Goal: Information Seeking & Learning: Learn about a topic

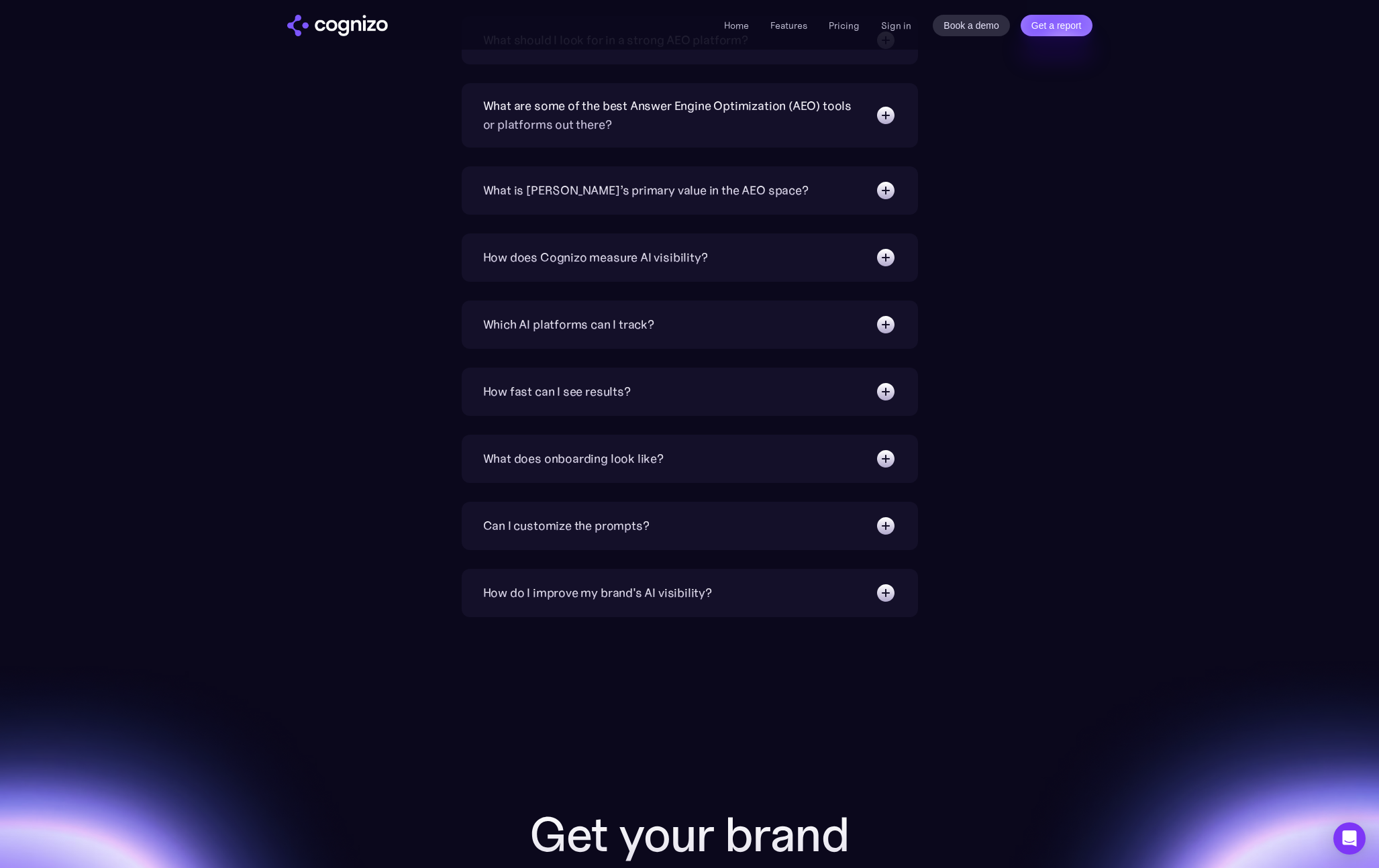
scroll to position [4529, 0]
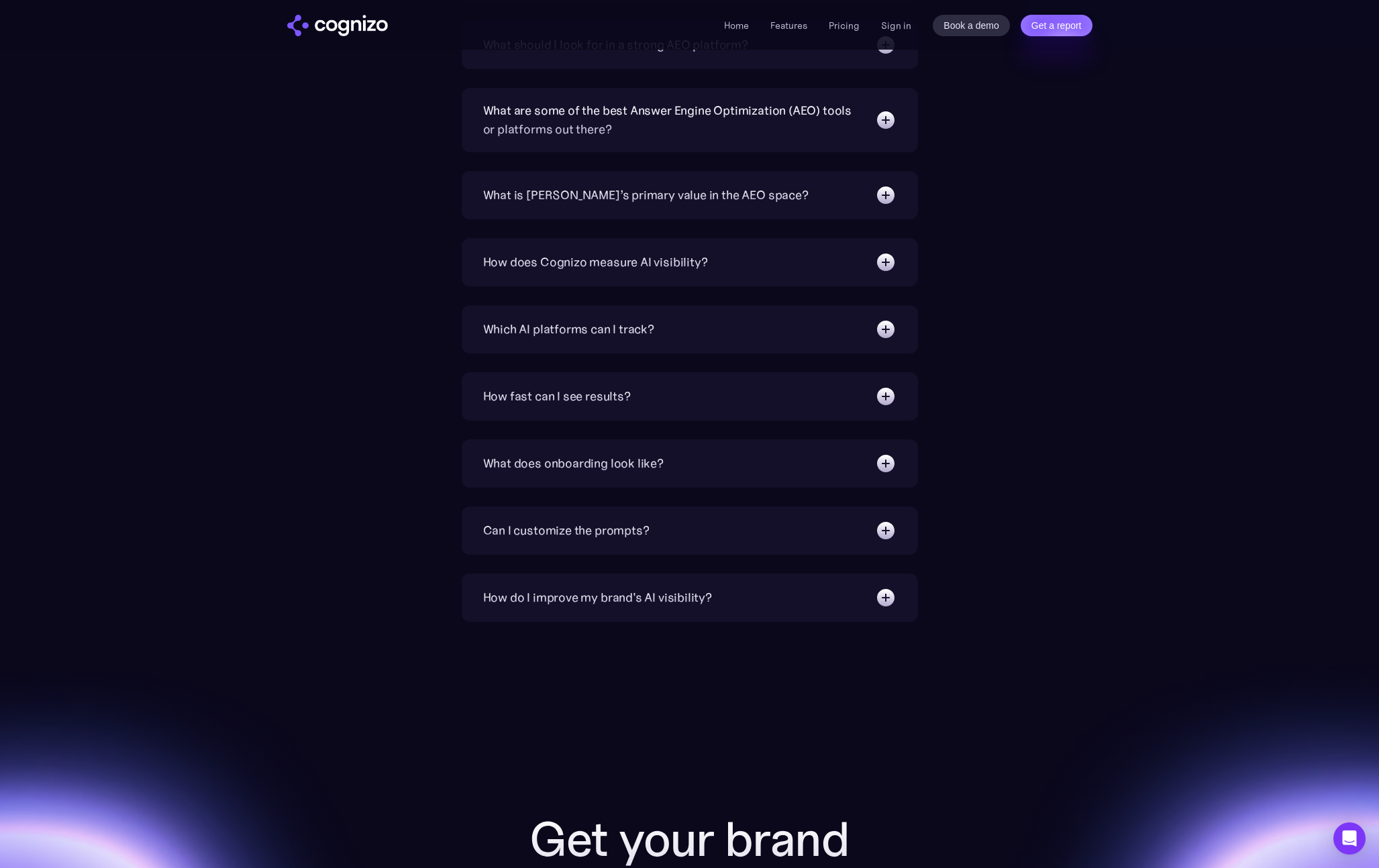
click at [518, 341] on div "Which AI platforms can I track? You can track a wide range of leading AI platfo…" at bounding box center [689, 329] width 456 height 48
click at [549, 330] on div "Which AI platforms can I track?" at bounding box center [569, 329] width 171 height 19
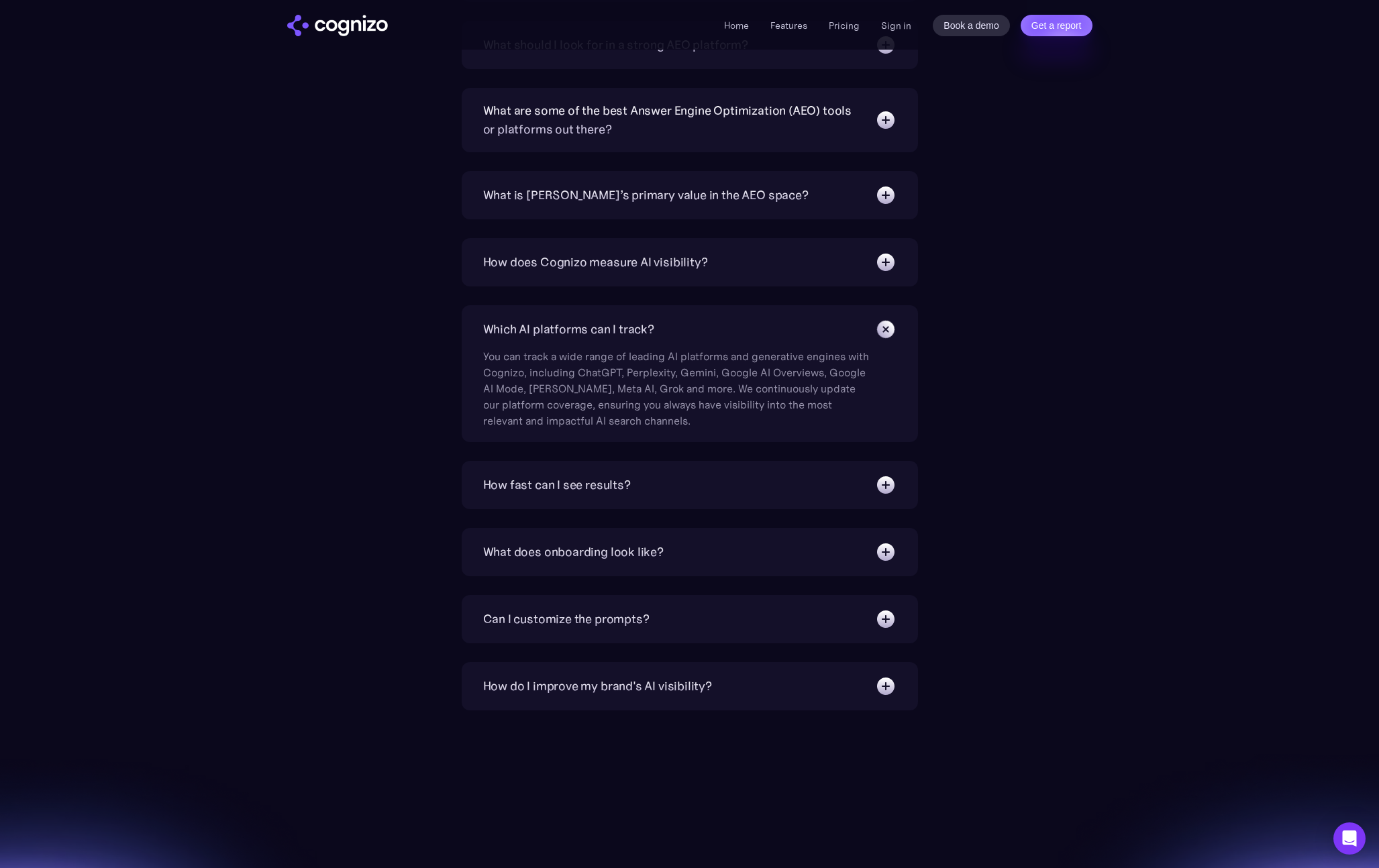
click at [559, 328] on div "Which AI platforms can I track?" at bounding box center [569, 329] width 171 height 19
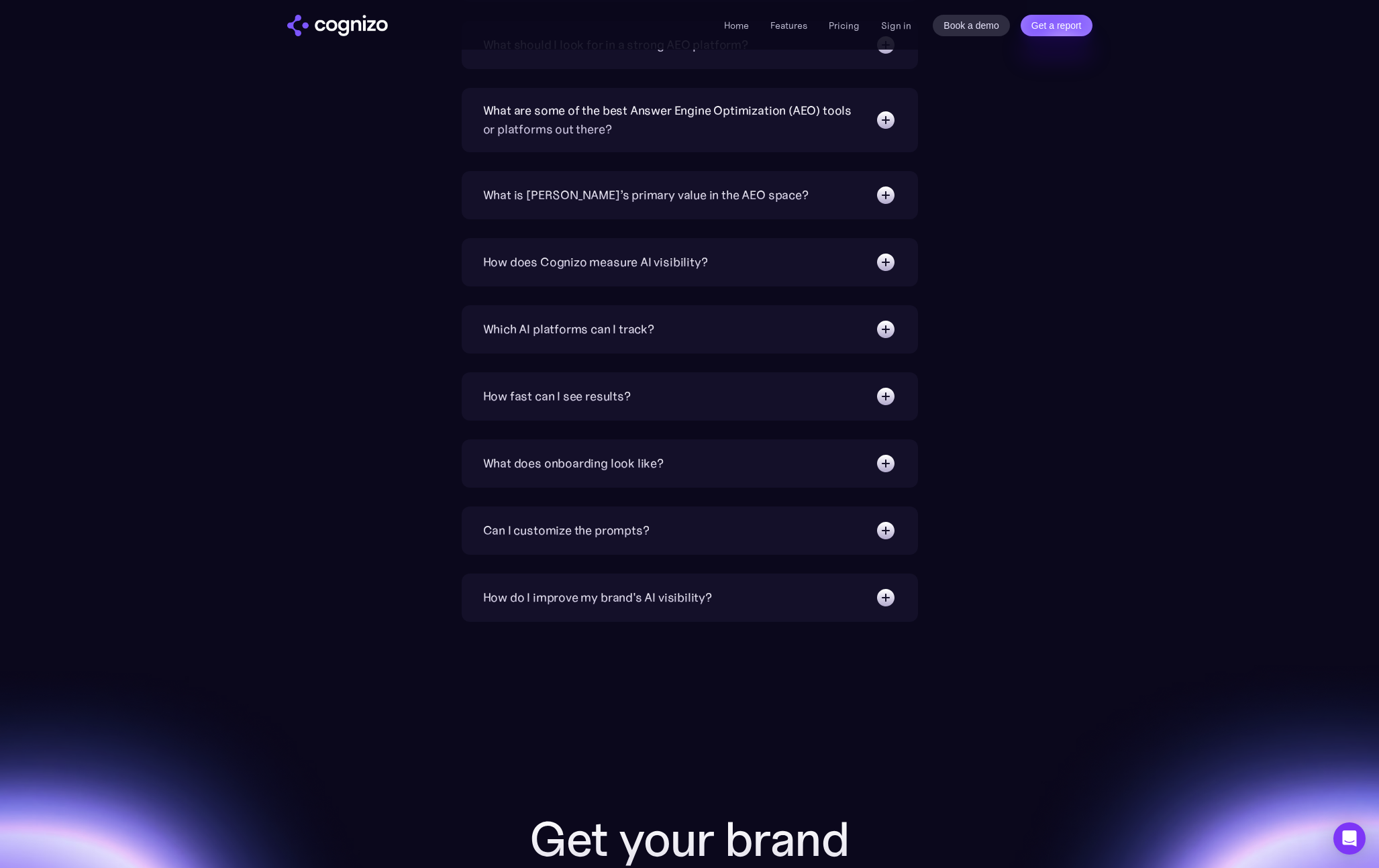
click at [562, 379] on div "How fast can I see results? We target 6 weeks to realize substantial increase i…" at bounding box center [689, 396] width 456 height 48
click at [561, 401] on div "How fast can I see results?" at bounding box center [557, 396] width 147 height 19
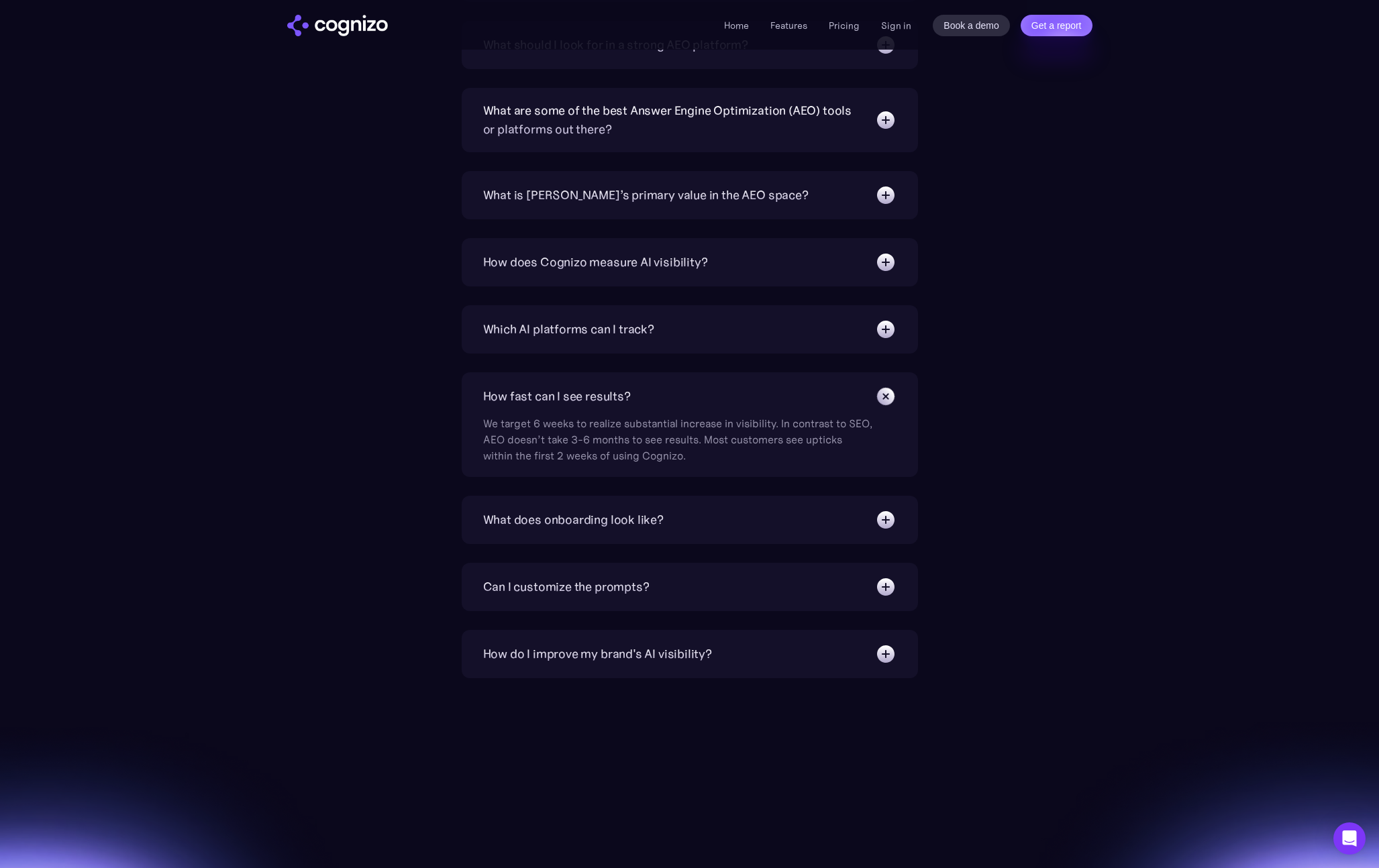
click at [562, 398] on div "How fast can I see results?" at bounding box center [557, 396] width 147 height 19
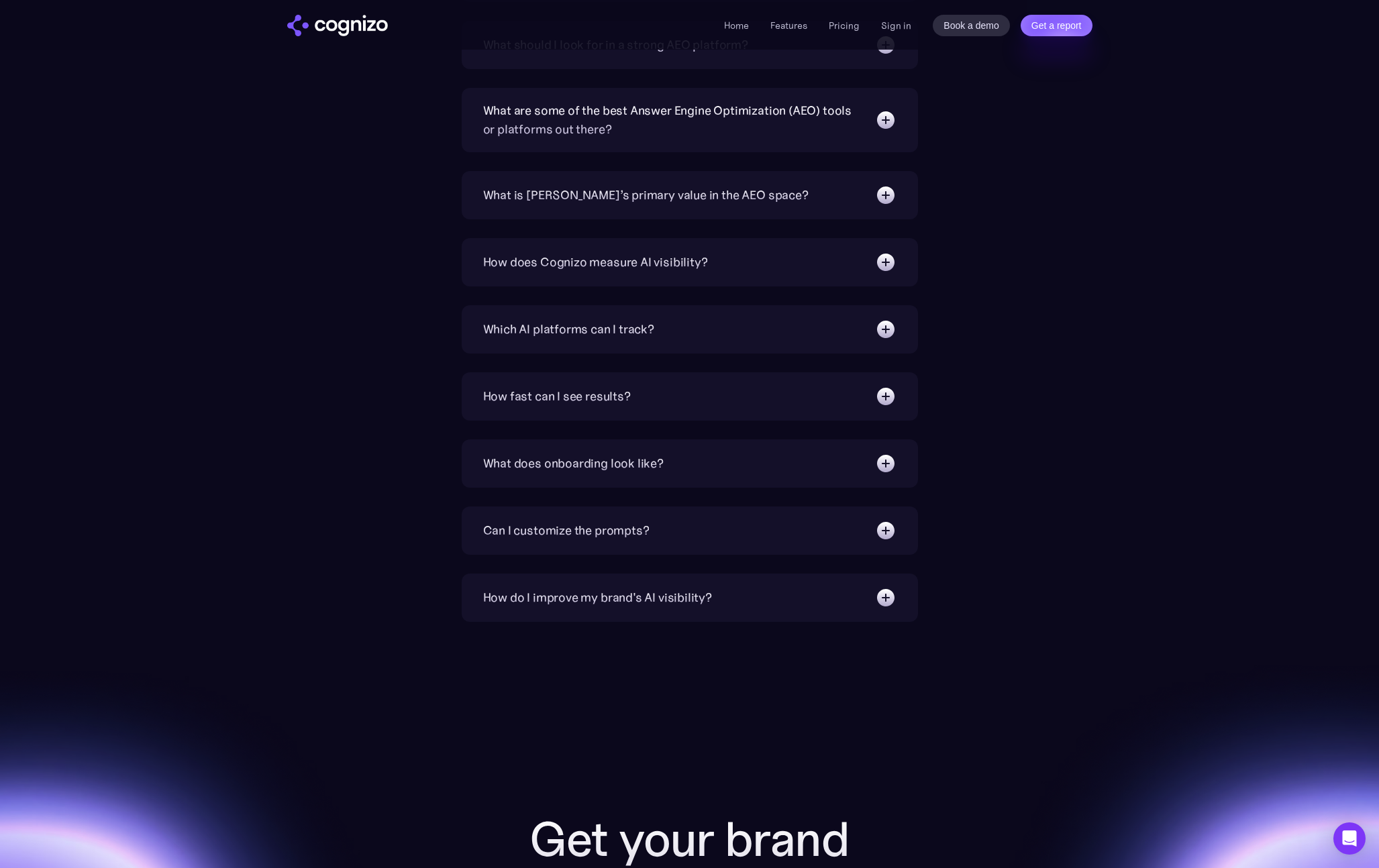
click at [581, 455] on div "What does onboarding look like?" at bounding box center [573, 463] width 180 height 19
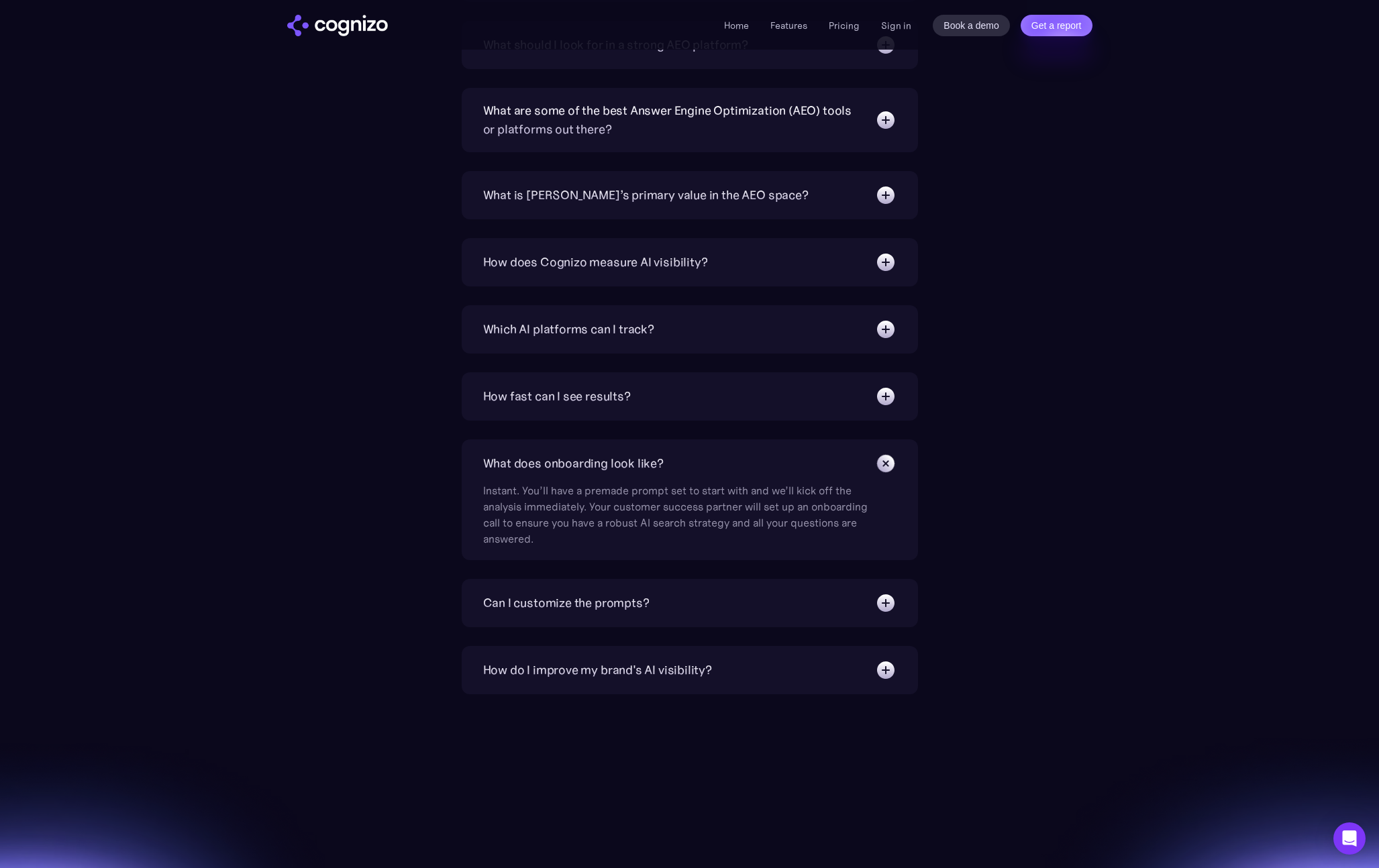
click at [584, 459] on div "What does onboarding look like?" at bounding box center [573, 463] width 180 height 19
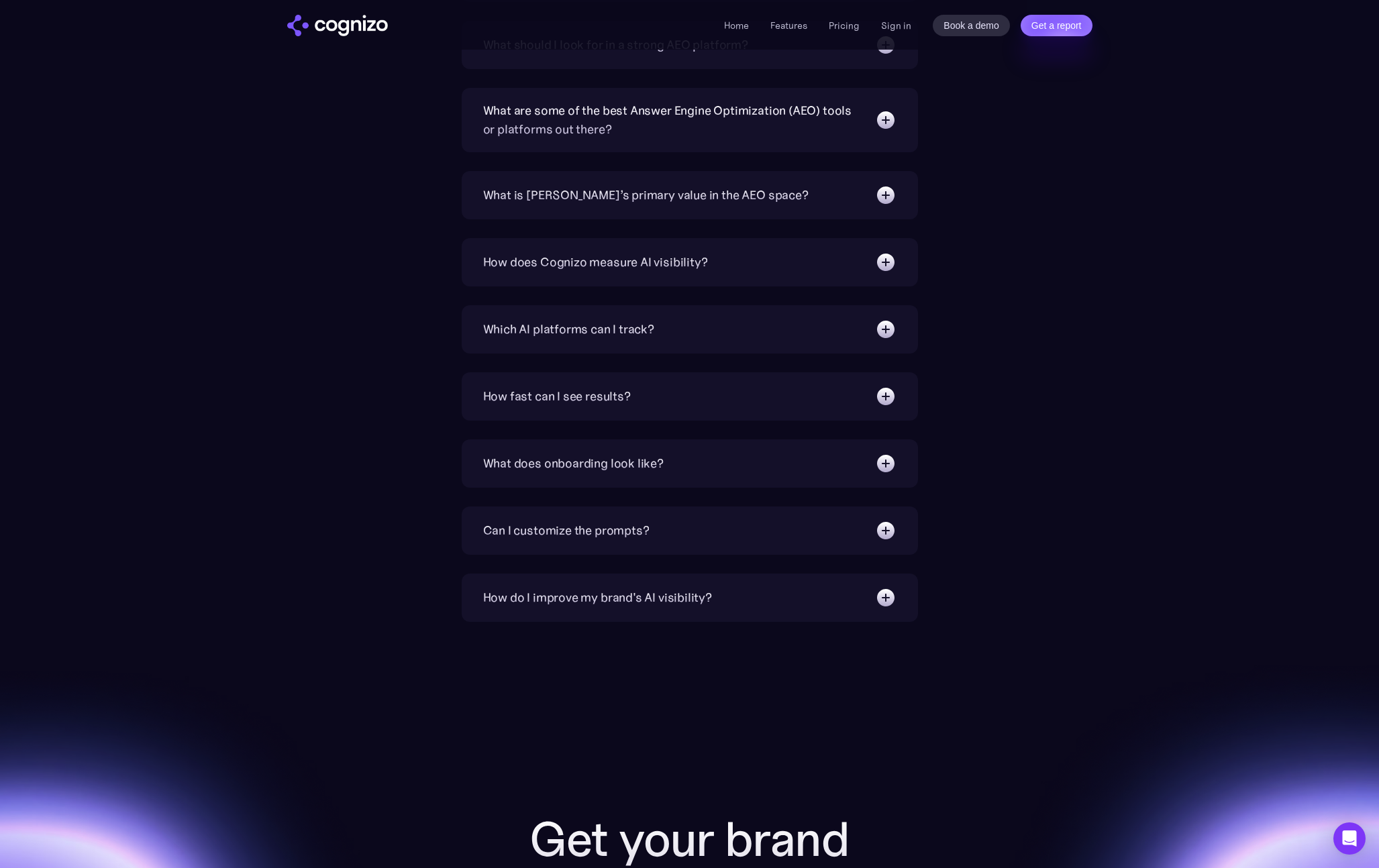
click at [602, 527] on div "Can I customize the prompts?" at bounding box center [566, 530] width 167 height 19
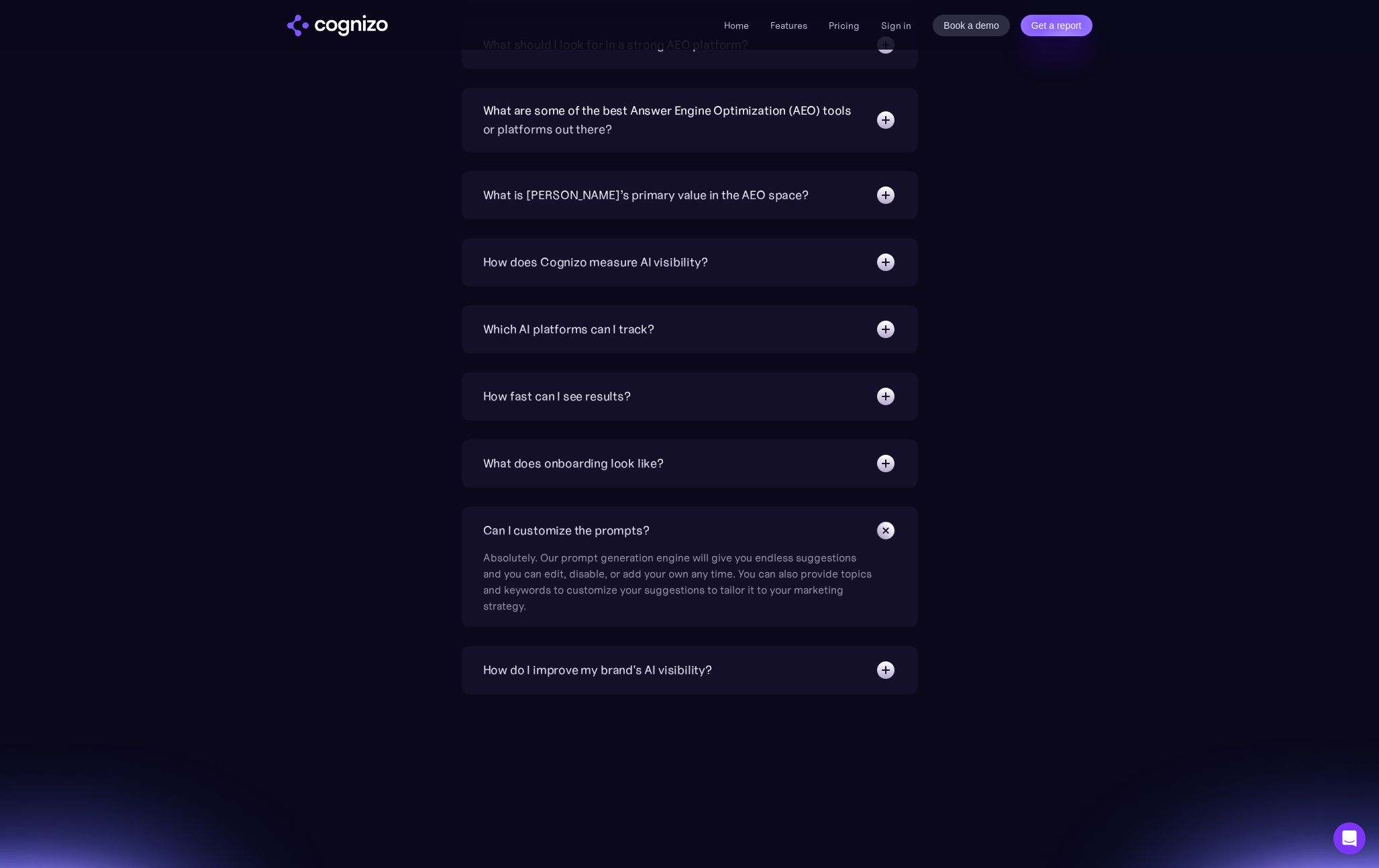
click at [602, 527] on div "Can I customize the prompts?" at bounding box center [566, 530] width 167 height 19
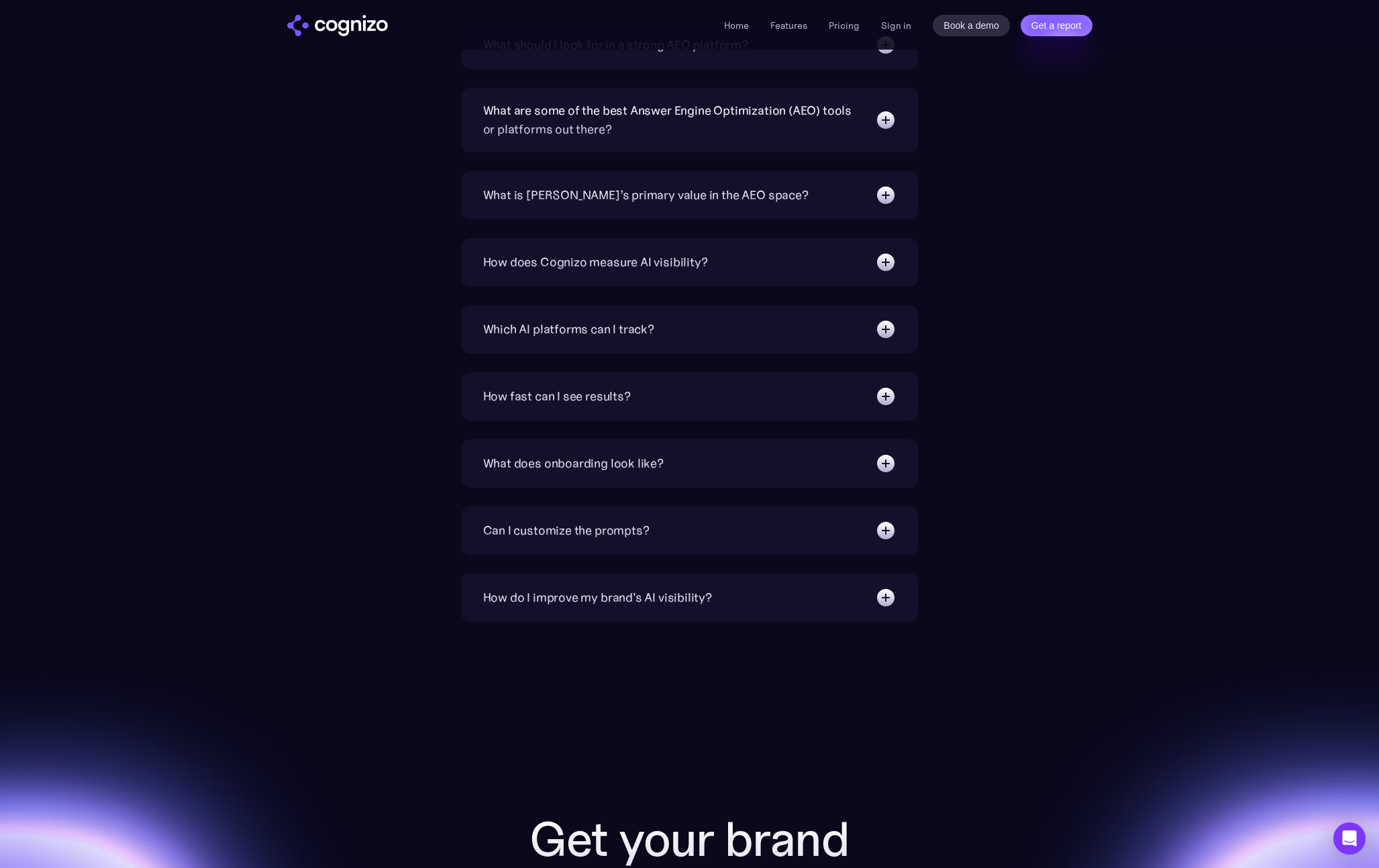
click at [616, 588] on div "How do I improve my brand's AI visibility?" at bounding box center [598, 597] width 229 height 19
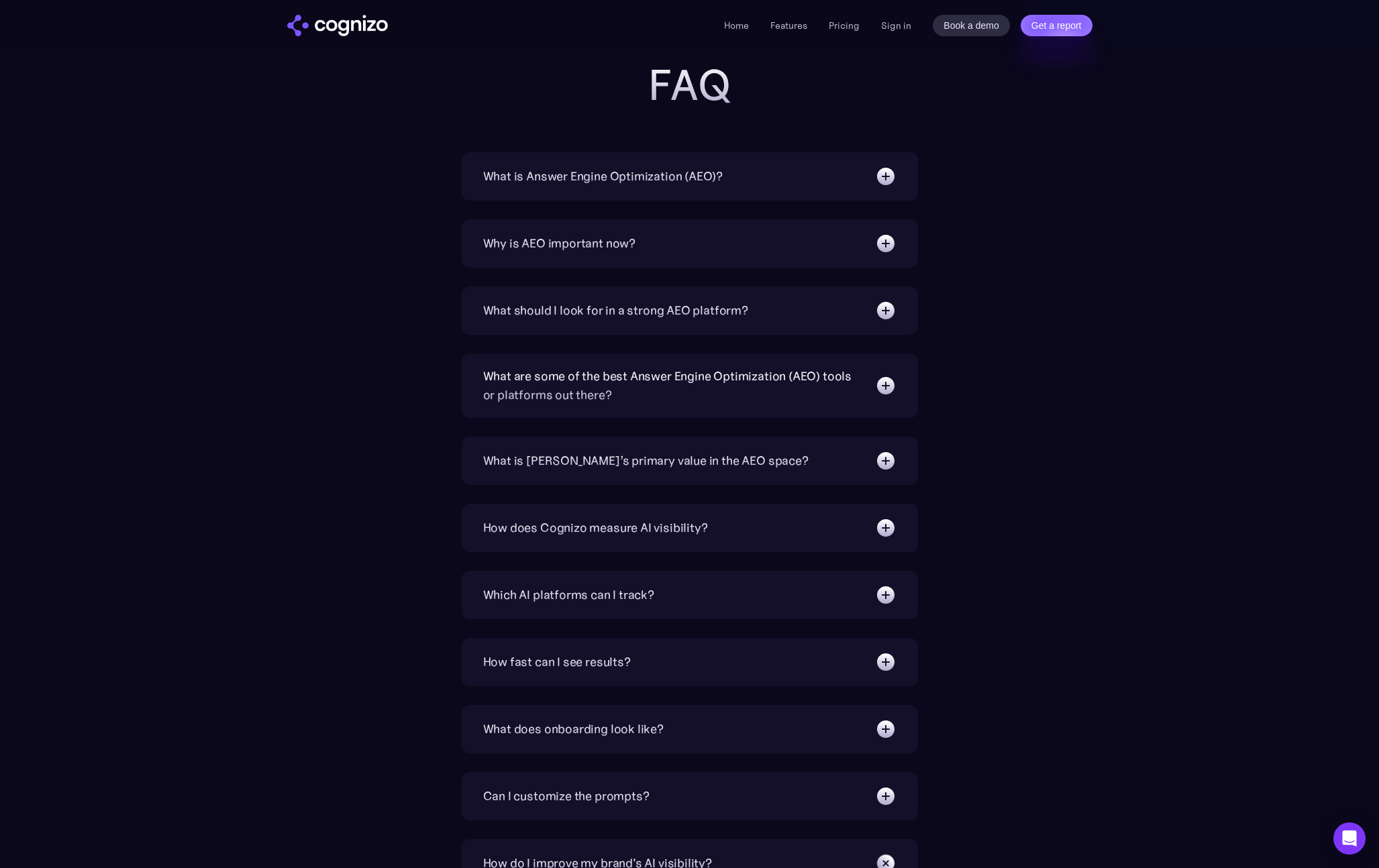
scroll to position [4263, 0]
click at [627, 532] on div "How does Cognizo measure AI visibility?" at bounding box center [596, 528] width 225 height 19
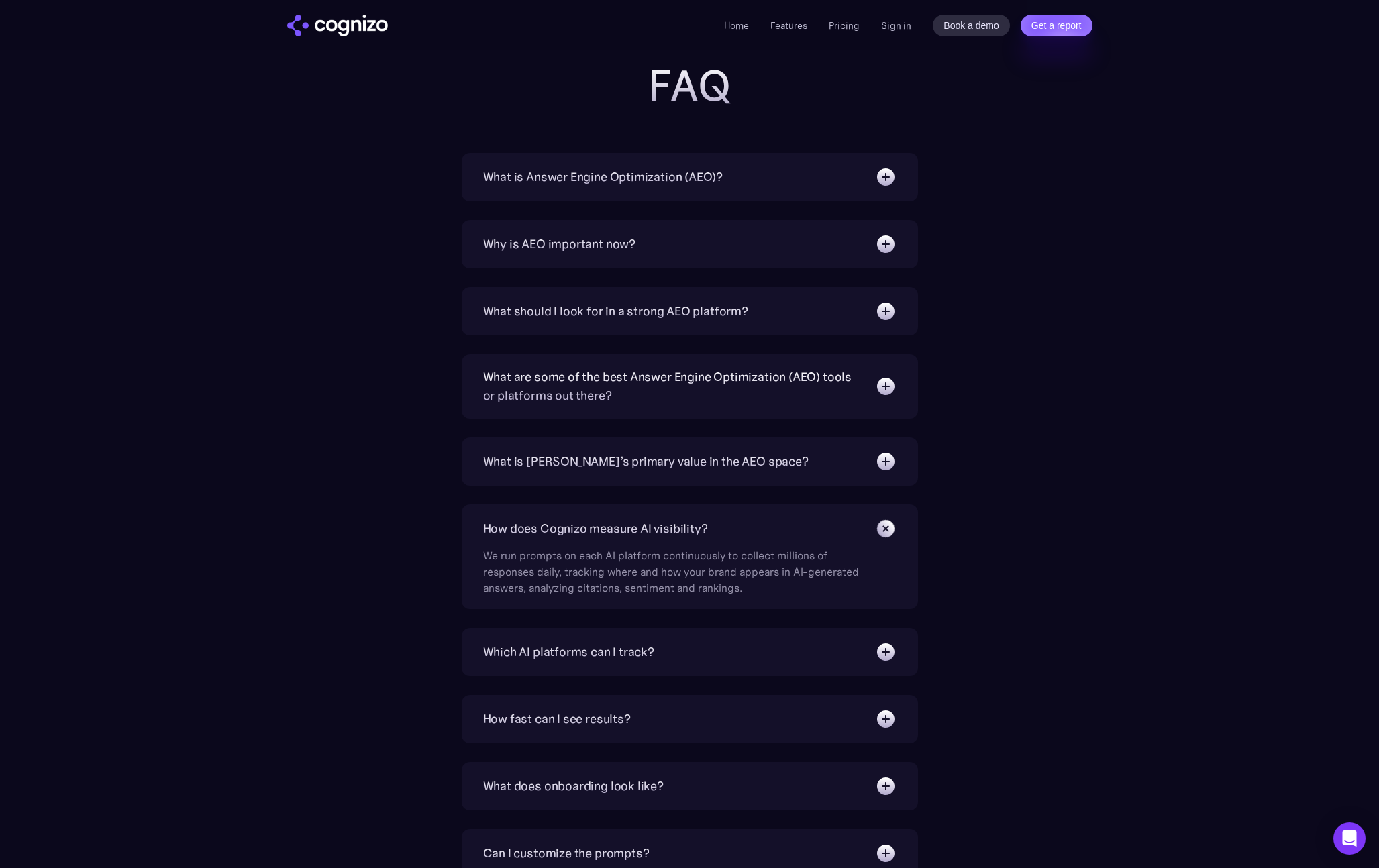
click at [630, 468] on div "What is [PERSON_NAME]’s primary value in the AEO space?" at bounding box center [646, 461] width 326 height 19
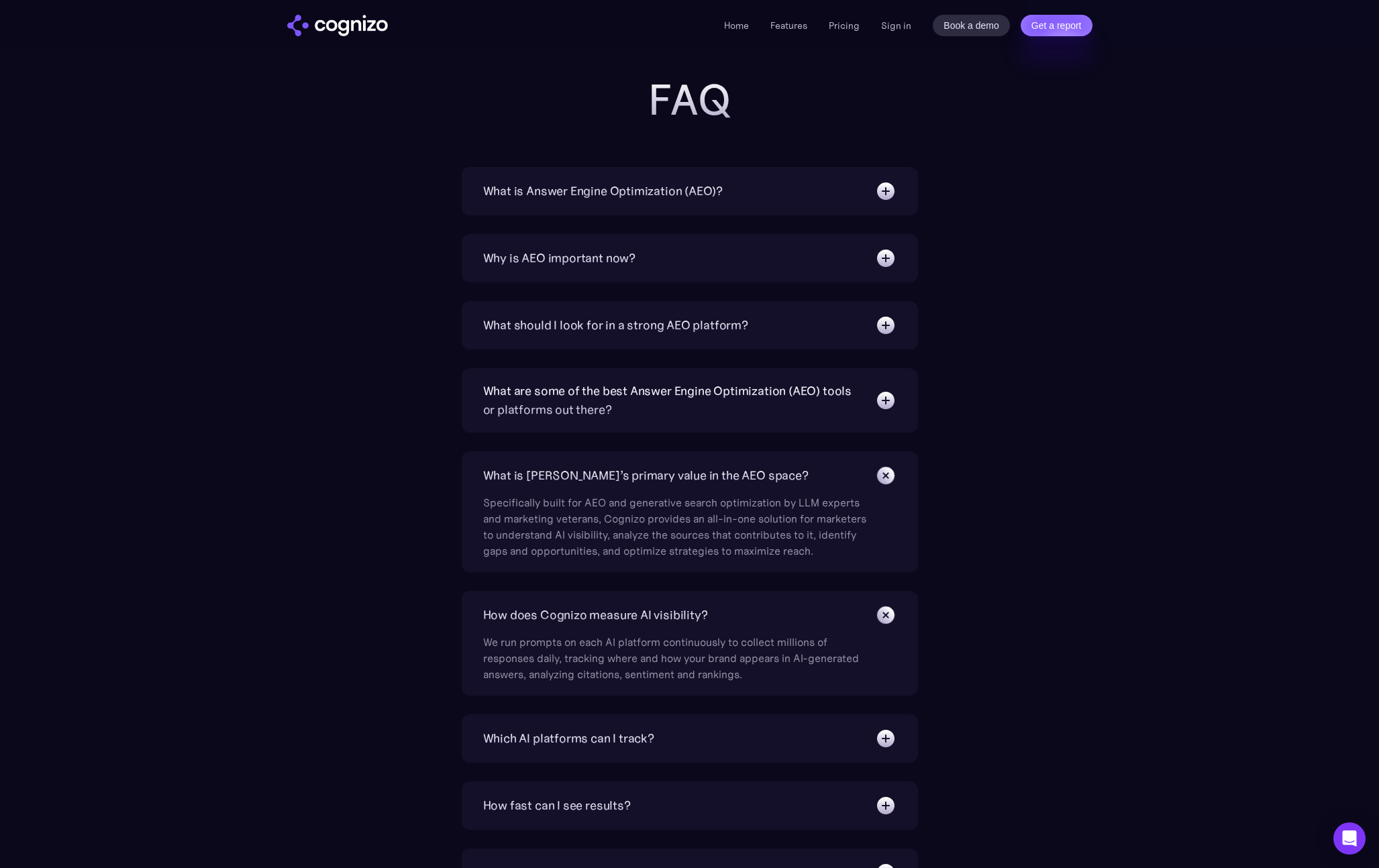
scroll to position [4245, 0]
